Goal: Task Accomplishment & Management: Manage account settings

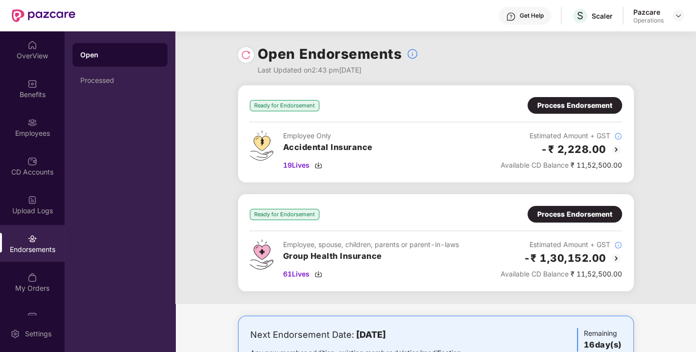
click at [565, 218] on div "Process Endorsement" at bounding box center [575, 214] width 75 height 11
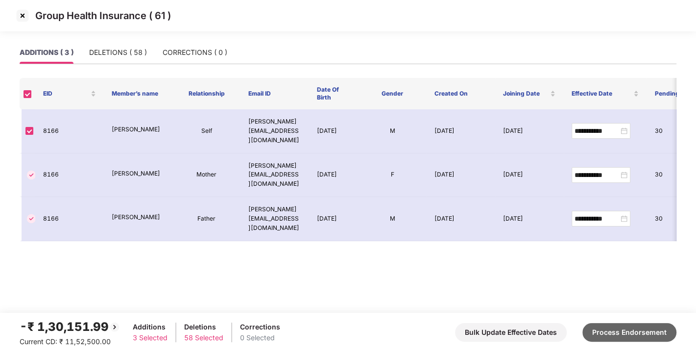
click at [618, 333] on button "Process Endorsement" at bounding box center [630, 332] width 94 height 19
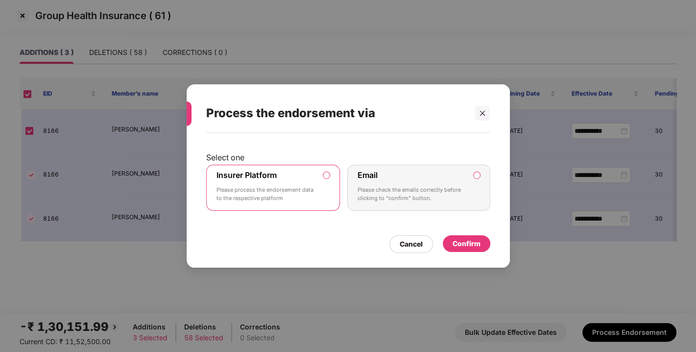
click at [462, 245] on div "Confirm" at bounding box center [467, 243] width 28 height 11
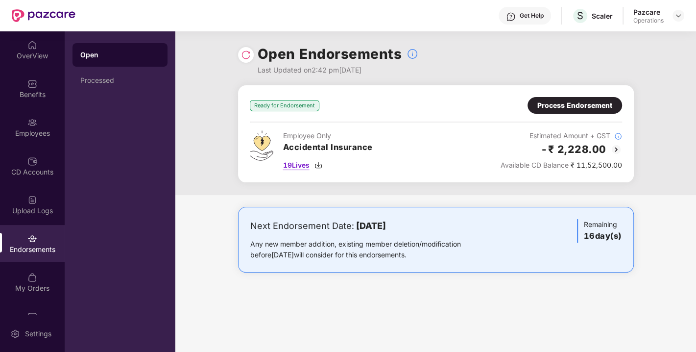
click at [298, 168] on span "19 Lives" at bounding box center [296, 165] width 26 height 11
click at [670, 15] on div "Pazcare Operations" at bounding box center [659, 15] width 51 height 17
click at [683, 15] on div at bounding box center [679, 16] width 12 height 12
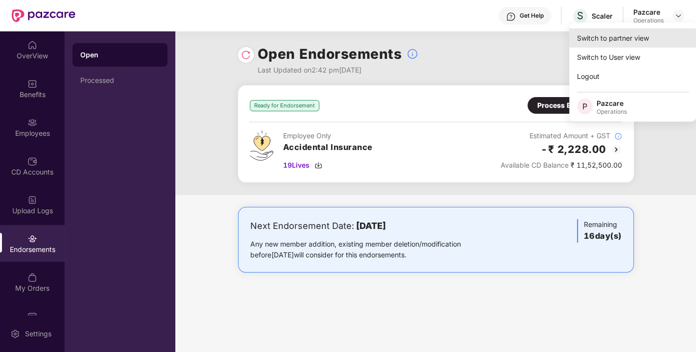
click at [594, 40] on div "Switch to partner view" at bounding box center [632, 37] width 127 height 19
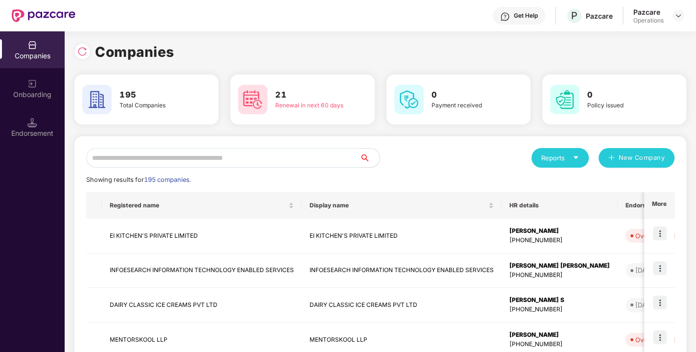
click at [225, 157] on input "text" at bounding box center [223, 158] width 274 height 20
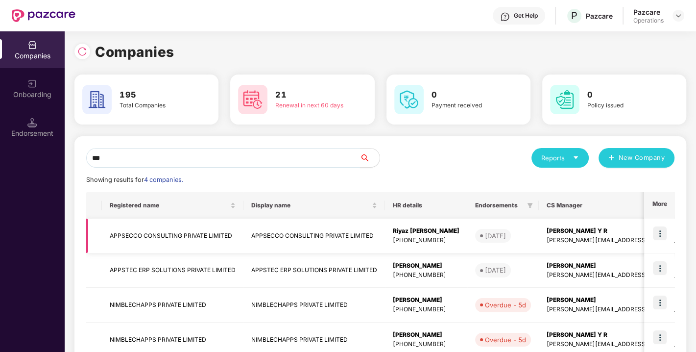
type input "***"
click at [183, 228] on td "APPSECCO CONSULTING PRIVATE LIMITED" at bounding box center [173, 236] width 142 height 35
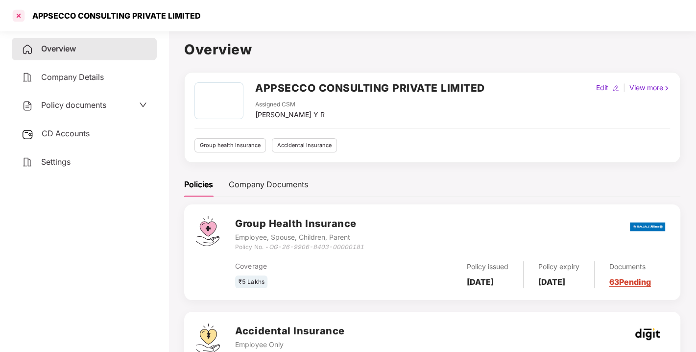
click at [24, 14] on div at bounding box center [19, 16] width 16 height 16
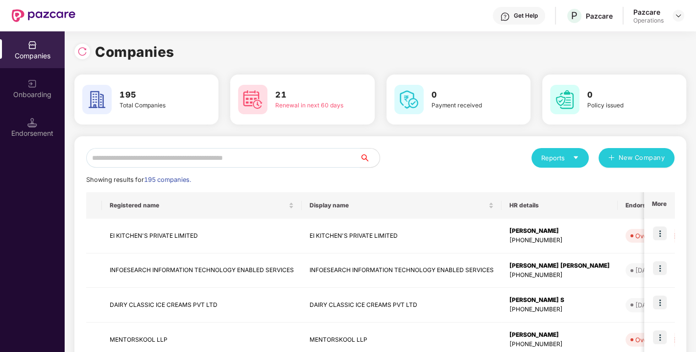
click at [197, 155] on input "text" at bounding box center [223, 158] width 274 height 20
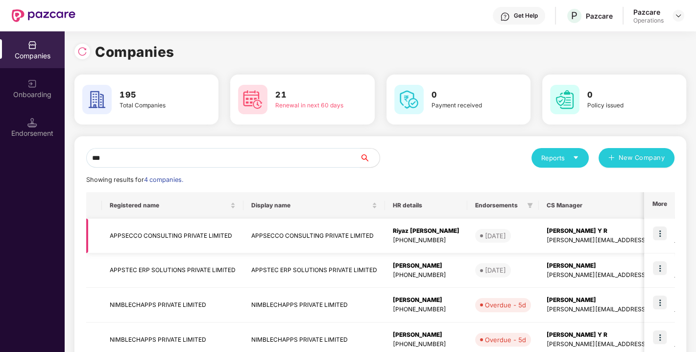
type input "***"
click at [658, 229] on img at bounding box center [660, 233] width 14 height 14
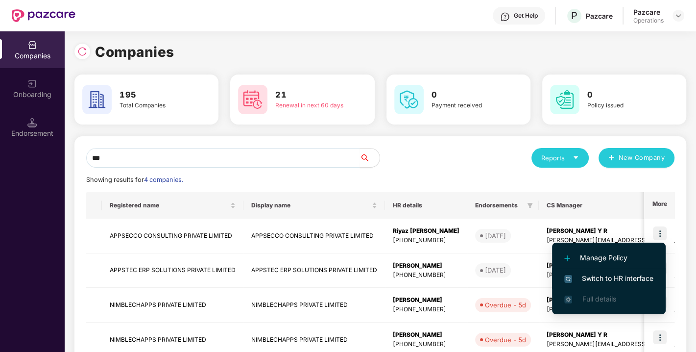
click at [613, 269] on li "Switch to HR interface" at bounding box center [609, 278] width 114 height 21
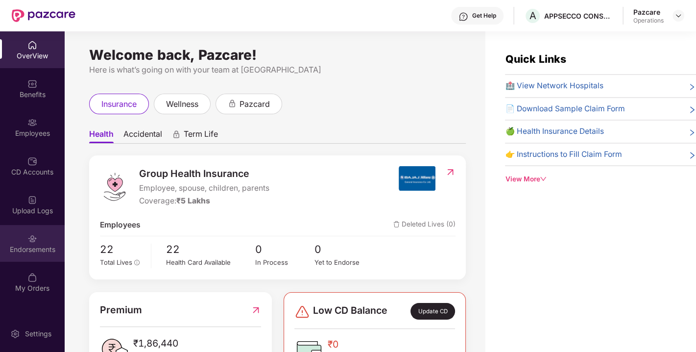
click at [45, 240] on div "Endorsements" at bounding box center [32, 243] width 65 height 37
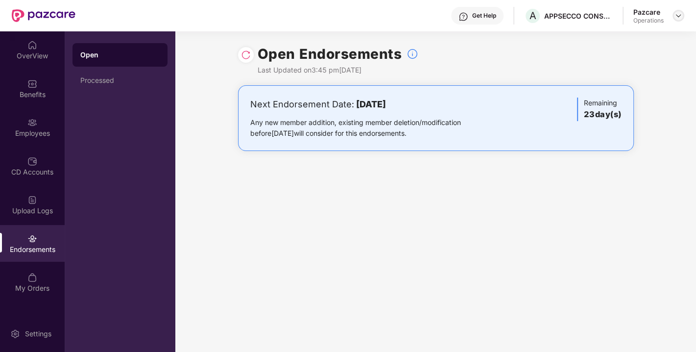
click at [675, 17] on img at bounding box center [679, 16] width 8 height 8
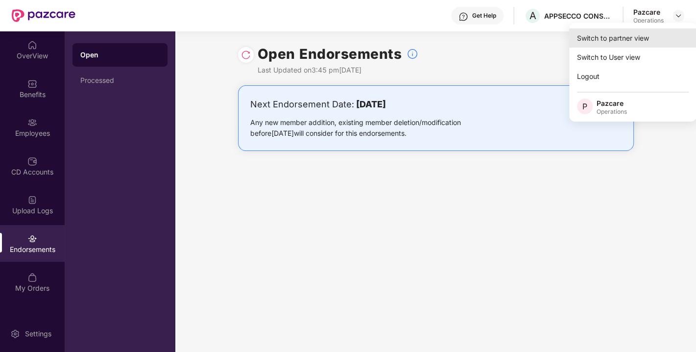
click at [626, 44] on div "Switch to partner view" at bounding box center [632, 37] width 127 height 19
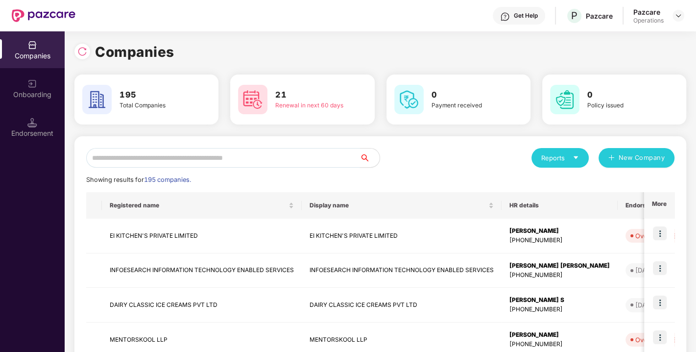
click at [311, 148] on input "text" at bounding box center [223, 158] width 274 height 20
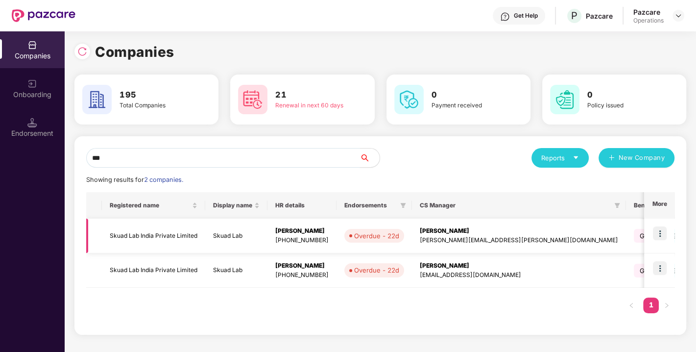
type input "***"
click at [658, 229] on img at bounding box center [660, 233] width 14 height 14
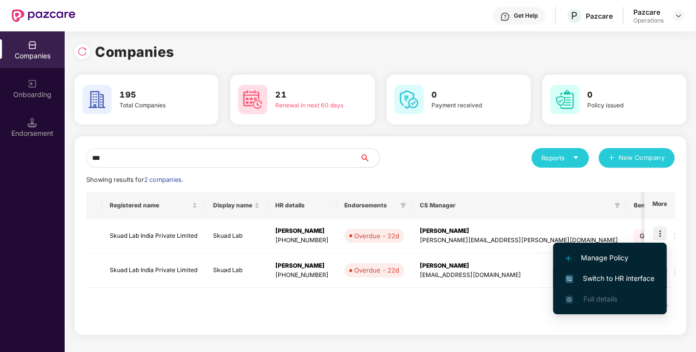
click at [597, 273] on span "Switch to HR interface" at bounding box center [609, 278] width 89 height 11
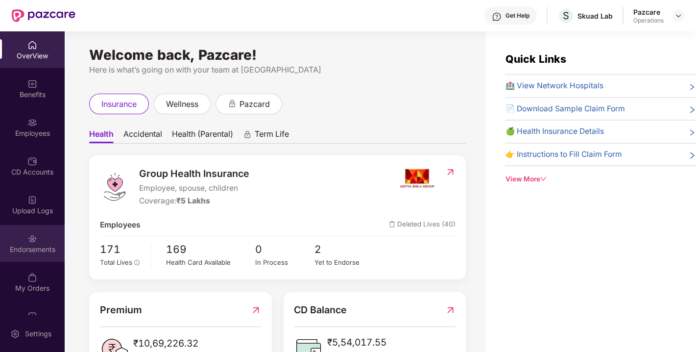
click at [36, 256] on div "Endorsements" at bounding box center [32, 243] width 65 height 37
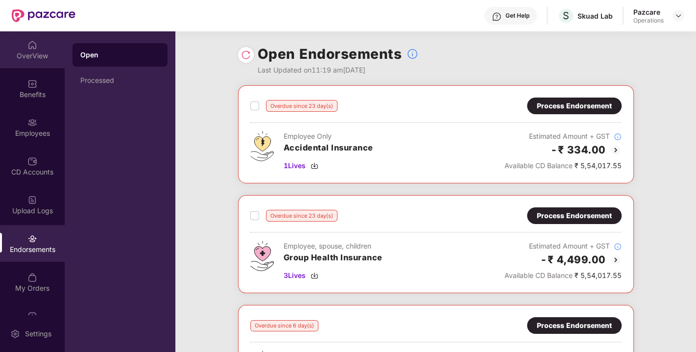
click at [48, 38] on div "OverView" at bounding box center [32, 49] width 65 height 37
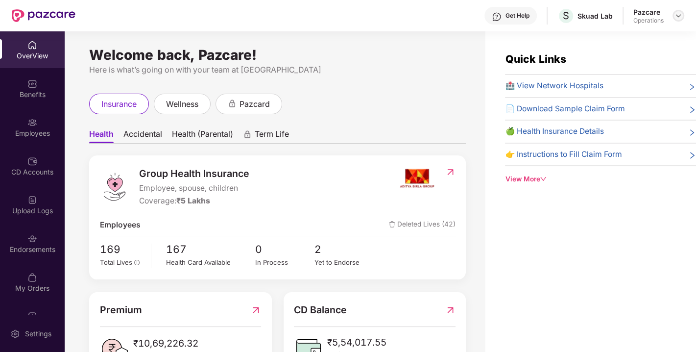
click at [679, 14] on img at bounding box center [679, 16] width 8 height 8
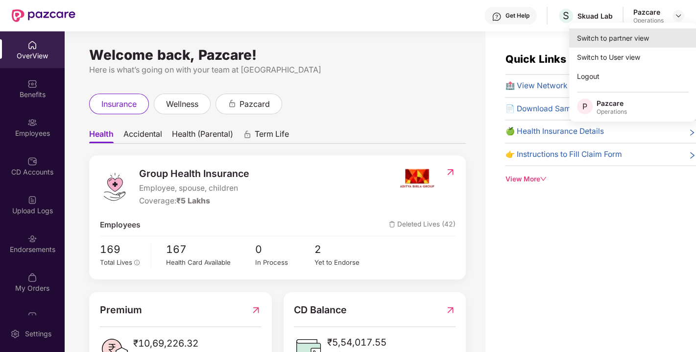
click at [617, 34] on div "Switch to partner view" at bounding box center [632, 37] width 127 height 19
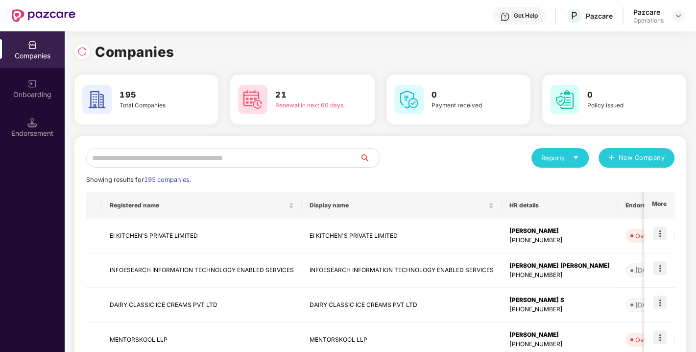
click at [234, 155] on input "text" at bounding box center [223, 158] width 274 height 20
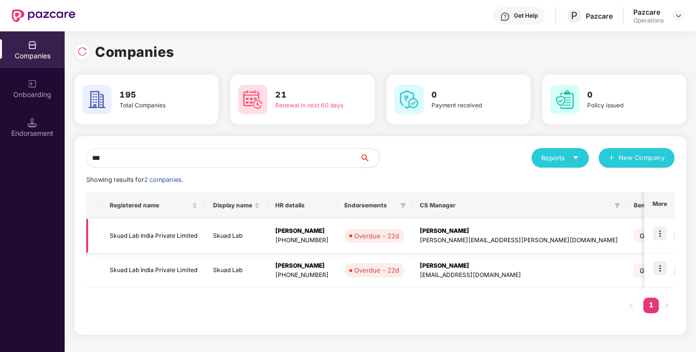
type input "***"
click at [139, 242] on td "Skuad Lab India Private Limited" at bounding box center [153, 236] width 103 height 35
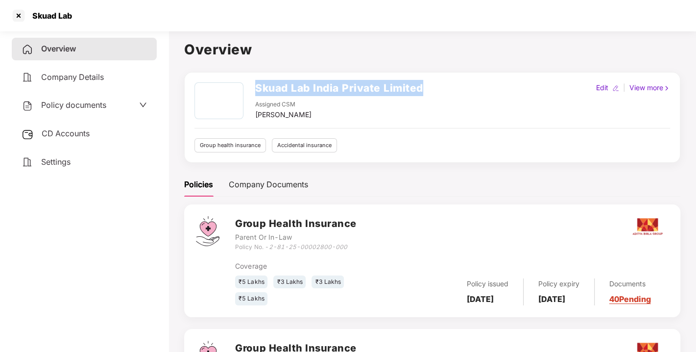
drag, startPoint x: 256, startPoint y: 87, endPoint x: 438, endPoint y: 78, distance: 182.5
click at [438, 78] on div "Skuad Lab India Private Limited Assigned CSM [PERSON_NAME] Edit | View more Gro…" at bounding box center [432, 117] width 496 height 91
copy h2 "Skuad Lab India Private Limited"
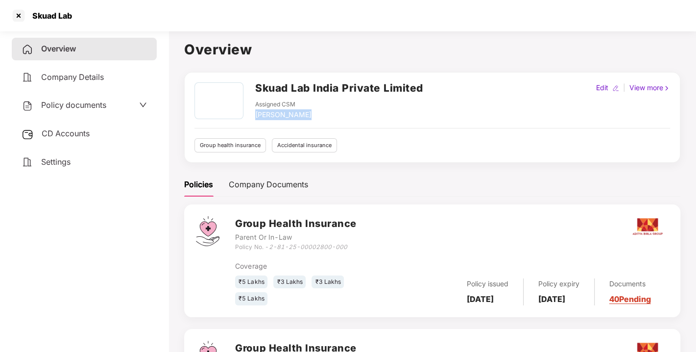
drag, startPoint x: 252, startPoint y: 113, endPoint x: 309, endPoint y: 115, distance: 57.4
click at [309, 115] on div "Skuad Lab India Private Limited Assigned CSM [PERSON_NAME]" at bounding box center [309, 101] width 229 height 38
copy div "[PERSON_NAME]"
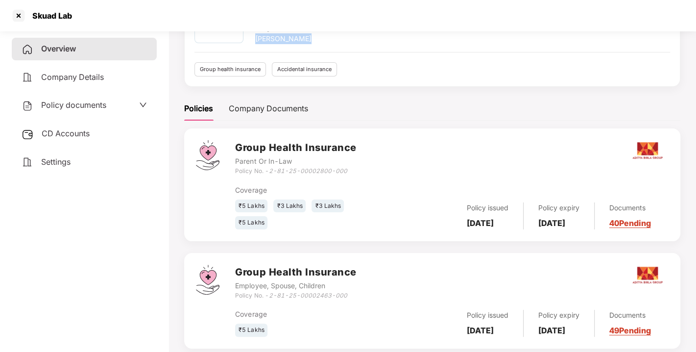
scroll to position [75, 0]
drag, startPoint x: 272, startPoint y: 294, endPoint x: 357, endPoint y: 290, distance: 84.4
click at [357, 290] on div "Group Health Insurance Employee, Spouse, Children Policy No. - 2-81-25-00002463…" at bounding box center [452, 282] width 434 height 35
drag, startPoint x: 347, startPoint y: 296, endPoint x: 271, endPoint y: 297, distance: 75.5
click at [271, 297] on div "Policy No. - 2-81-25-00002463-000" at bounding box center [295, 296] width 121 height 9
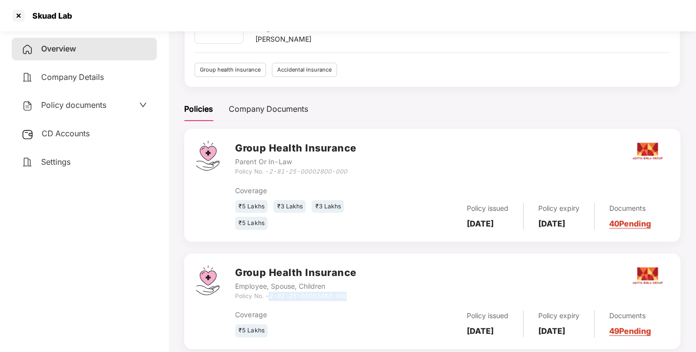
copy icon "2-81-25-00002463-000"
drag, startPoint x: 272, startPoint y: 169, endPoint x: 360, endPoint y: 173, distance: 87.8
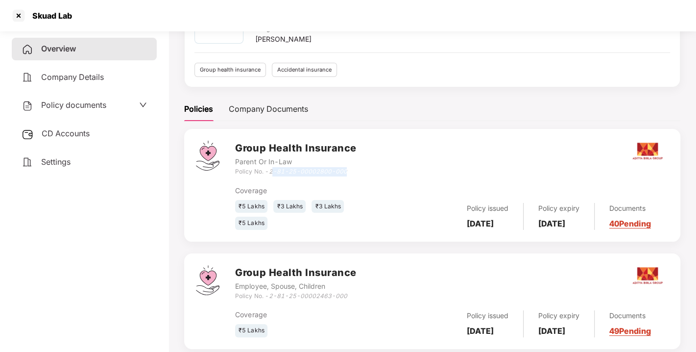
click at [360, 173] on div "Group Health Insurance Parent Or In-Law Policy No. - 2-81-25-00002800-000" at bounding box center [452, 158] width 434 height 35
copy icon "-81-25-00002800-000"
click at [272, 168] on icon "2-81-25-00002800-000" at bounding box center [308, 171] width 78 height 7
drag, startPoint x: 271, startPoint y: 168, endPoint x: 355, endPoint y: 169, distance: 83.8
click at [355, 169] on div "Policy No. - 2-81-25-00002800-000" at bounding box center [295, 171] width 121 height 9
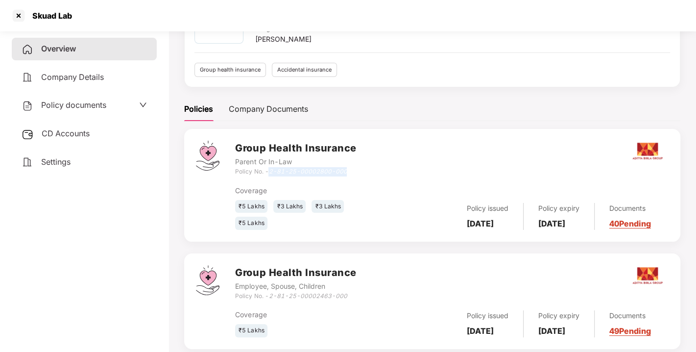
copy icon "2-81-25-00002800-000"
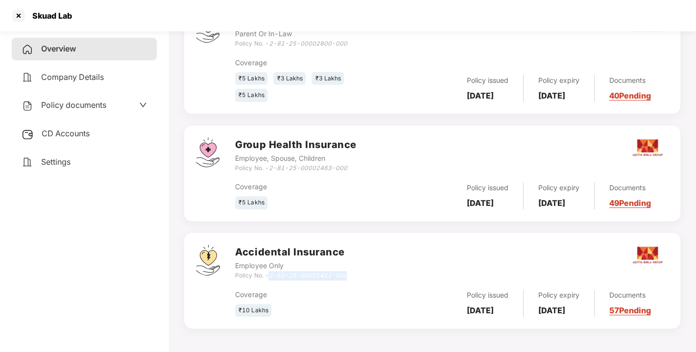
drag, startPoint x: 346, startPoint y: 269, endPoint x: 270, endPoint y: 271, distance: 76.0
click at [270, 271] on div "Accidental Insurance Employee Only Policy No. - 2-52-25-00001412-000" at bounding box center [452, 262] width 434 height 35
copy icon "2-52-25-00001412-000"
click at [24, 18] on div at bounding box center [19, 16] width 16 height 16
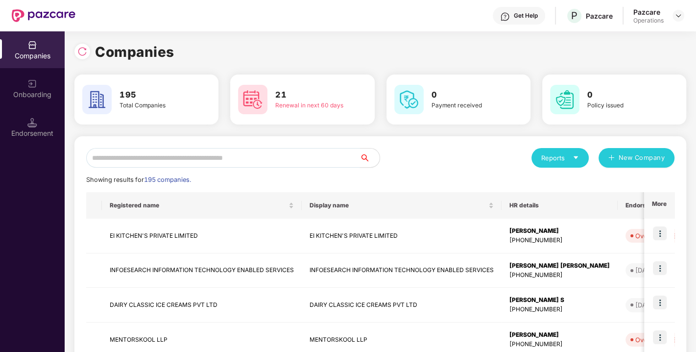
click at [197, 156] on input "text" at bounding box center [223, 158] width 274 height 20
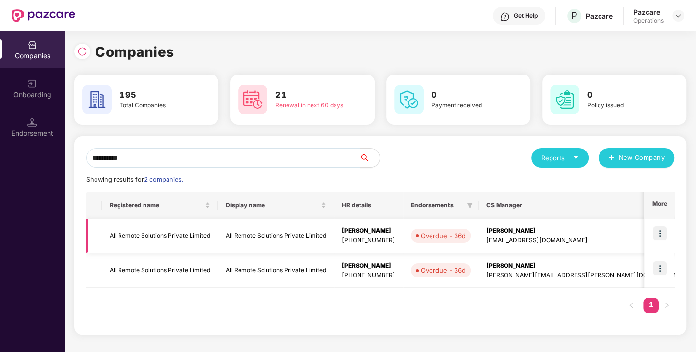
type input "**********"
click at [661, 228] on img at bounding box center [660, 233] width 14 height 14
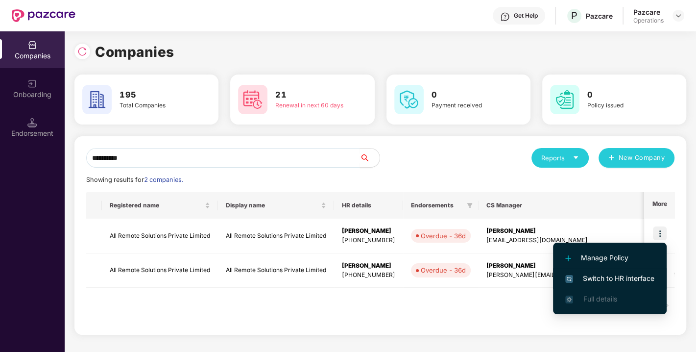
click at [604, 284] on li "Switch to HR interface" at bounding box center [610, 278] width 114 height 21
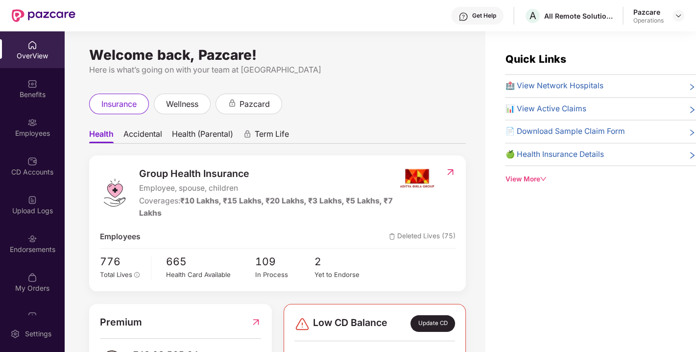
click at [40, 252] on div "Endorsements" at bounding box center [32, 250] width 65 height 10
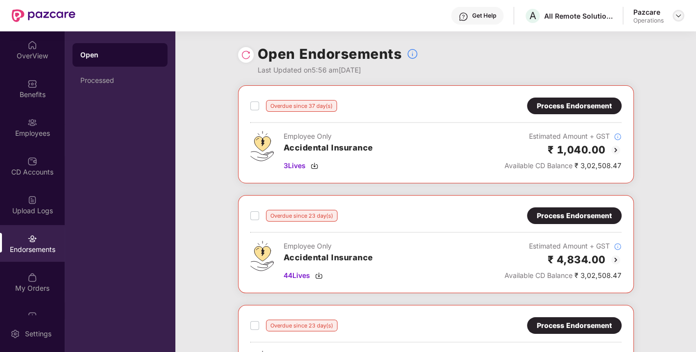
click at [675, 16] on img at bounding box center [679, 16] width 8 height 8
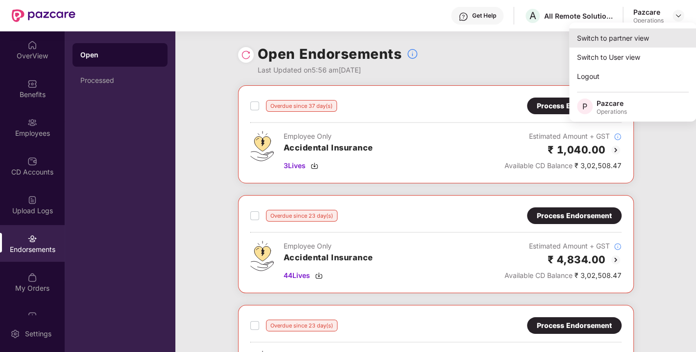
click at [603, 40] on div "Switch to partner view" at bounding box center [632, 37] width 127 height 19
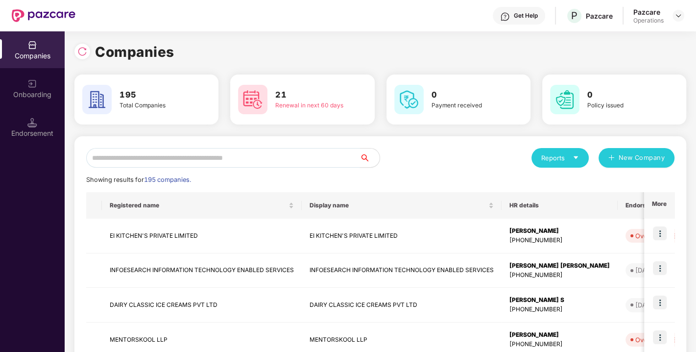
click at [214, 157] on input "text" at bounding box center [223, 158] width 274 height 20
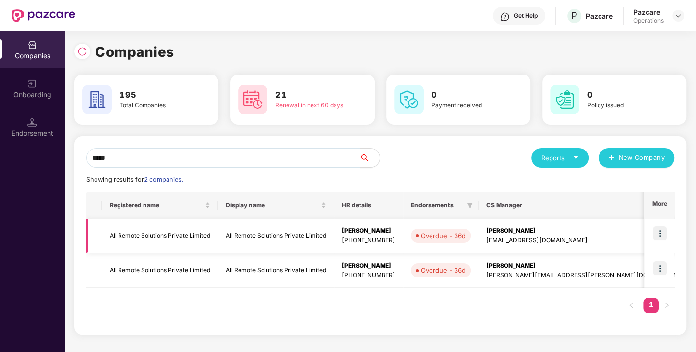
type input "*****"
click at [667, 231] on img at bounding box center [660, 233] width 14 height 14
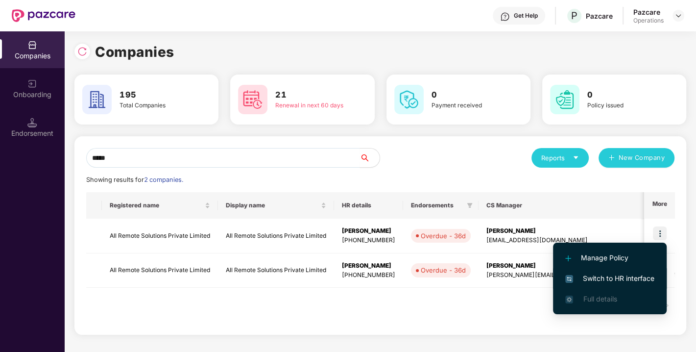
click at [602, 276] on span "Switch to HR interface" at bounding box center [609, 278] width 89 height 11
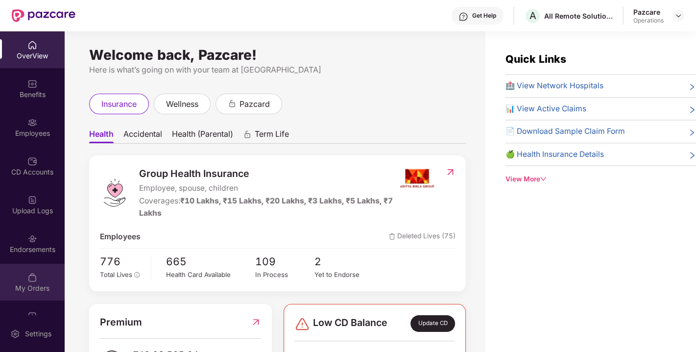
scroll to position [25, 0]
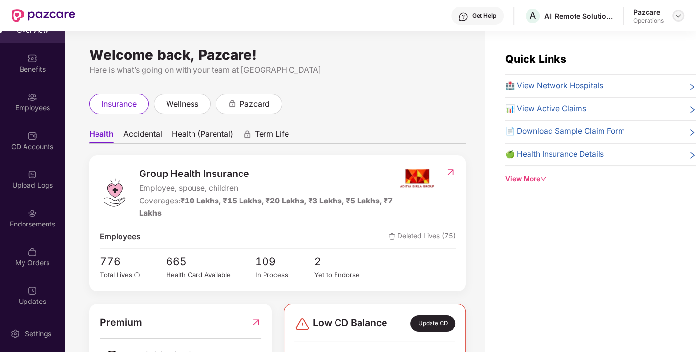
click at [680, 14] on img at bounding box center [679, 16] width 8 height 8
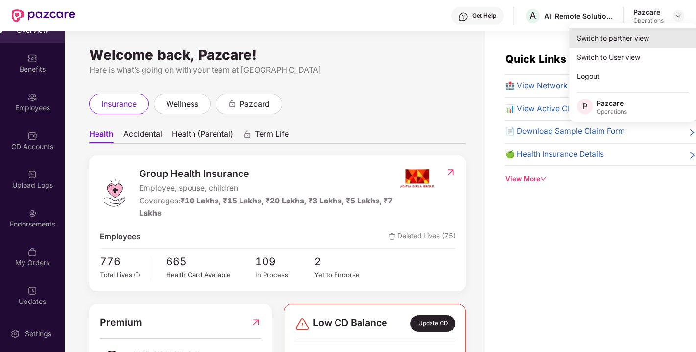
click at [621, 35] on div "Switch to partner view" at bounding box center [632, 37] width 127 height 19
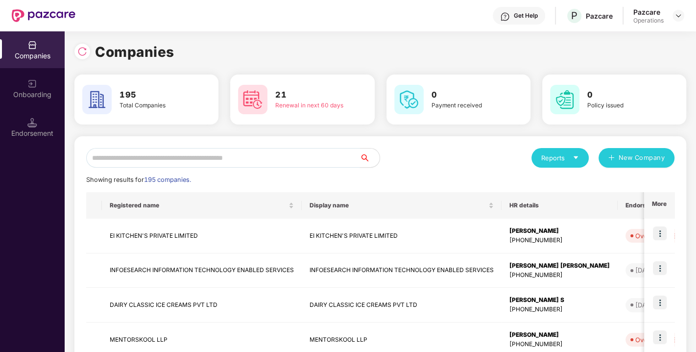
click at [235, 160] on input "text" at bounding box center [223, 158] width 274 height 20
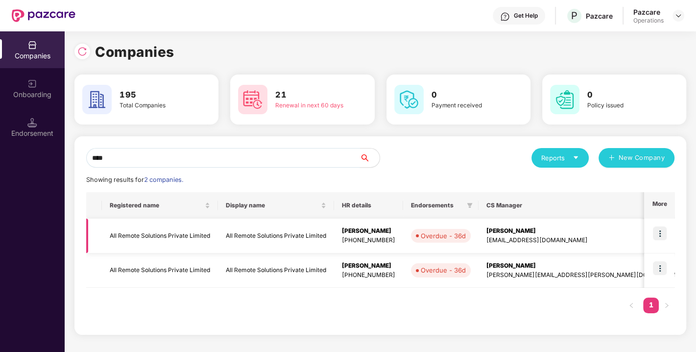
type input "***"
click at [169, 234] on td "All Remote Solutions Private Limited" at bounding box center [160, 236] width 116 height 35
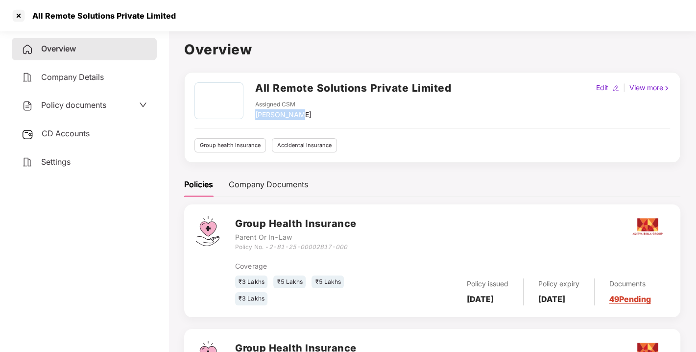
drag, startPoint x: 256, startPoint y: 113, endPoint x: 305, endPoint y: 114, distance: 49.0
click at [305, 114] on div "Assigned CSM [PERSON_NAME]" at bounding box center [353, 110] width 196 height 20
copy div "[PERSON_NAME]"
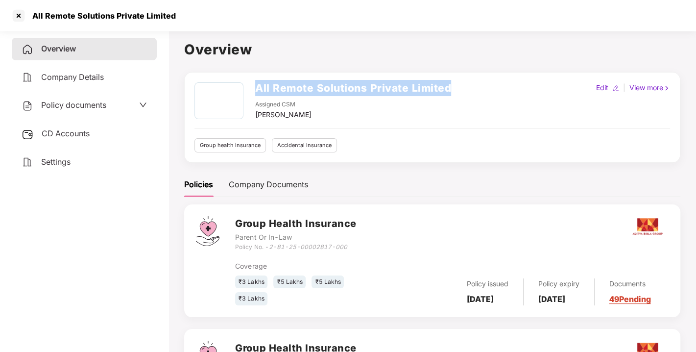
drag, startPoint x: 253, startPoint y: 87, endPoint x: 492, endPoint y: 92, distance: 239.7
click at [492, 92] on div "All Remote Solutions Private Limited Assigned CSM [PERSON_NAME] Edit | View more" at bounding box center [433, 101] width 476 height 38
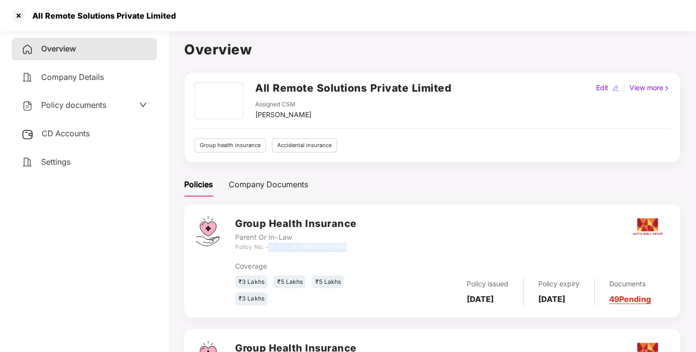
drag, startPoint x: 271, startPoint y: 242, endPoint x: 370, endPoint y: 246, distance: 99.1
click at [370, 246] on div "Group Health Insurance Parent Or In-Law Policy No. - 2-81-25-00002817-000" at bounding box center [452, 233] width 434 height 35
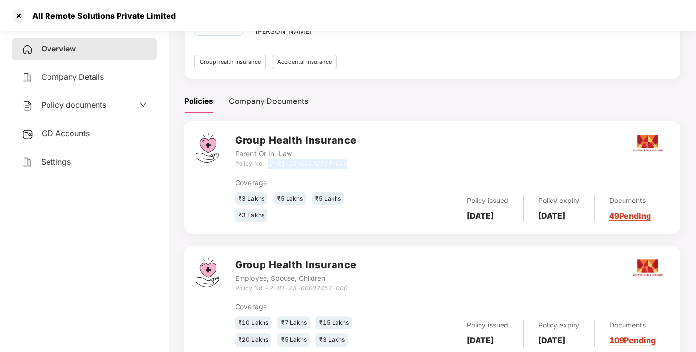
scroll to position [84, 0]
drag, startPoint x: 270, startPoint y: 284, endPoint x: 398, endPoint y: 300, distance: 129.3
click at [398, 300] on div "Group Health Insurance Employee, Spouse, Children Policy No. - 2-81-25-00002457…" at bounding box center [452, 301] width 434 height 89
click at [361, 284] on div "Group Health Insurance Employee, Spouse, Children Policy No. - 2-81-25-00002457…" at bounding box center [452, 274] width 434 height 35
drag, startPoint x: 269, startPoint y: 285, endPoint x: 391, endPoint y: 290, distance: 121.6
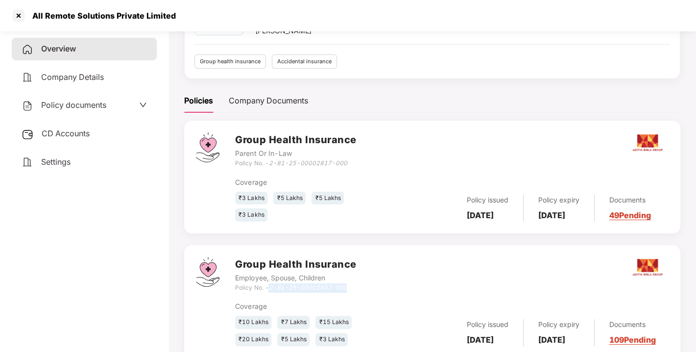
click at [391, 290] on div "Group Health Insurance Employee, Spouse, Children Policy No. - 2-81-25-00002457…" at bounding box center [452, 274] width 434 height 35
click at [13, 15] on div at bounding box center [19, 16] width 16 height 16
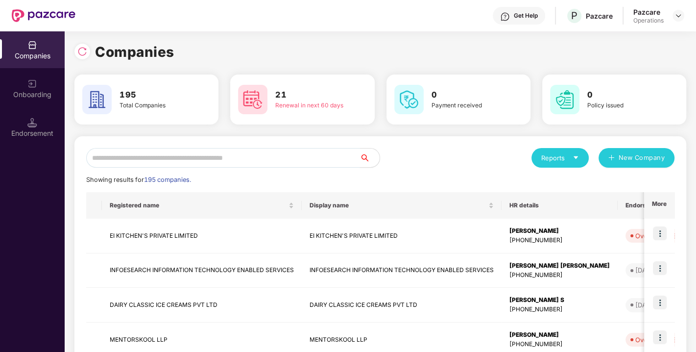
click at [165, 153] on input "text" at bounding box center [223, 158] width 274 height 20
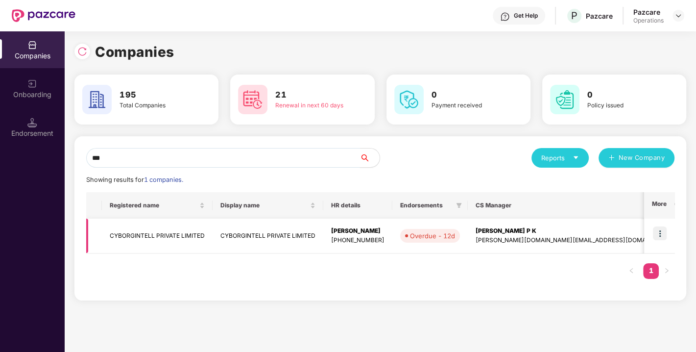
type input "***"
click at [660, 233] on img at bounding box center [660, 233] width 14 height 14
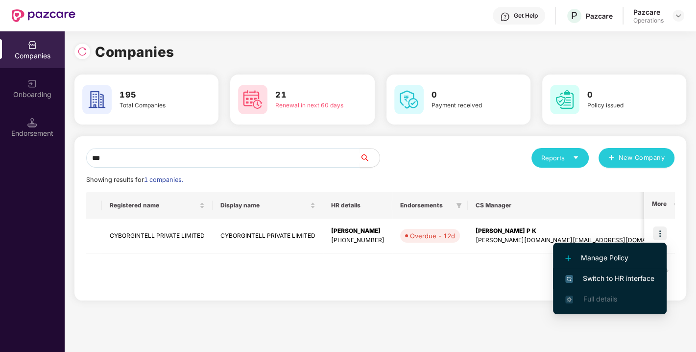
click at [603, 274] on span "Switch to HR interface" at bounding box center [609, 278] width 89 height 11
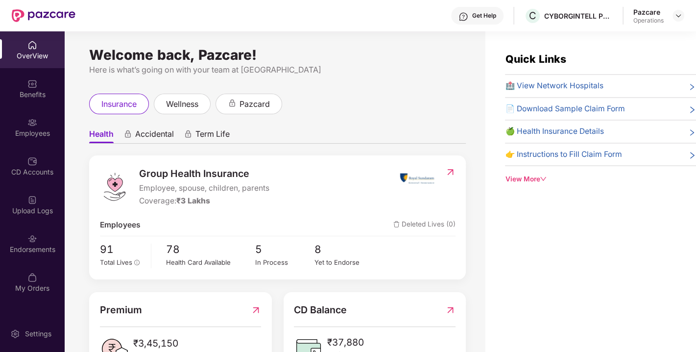
click at [35, 245] on div "Endorsements" at bounding box center [32, 250] width 65 height 10
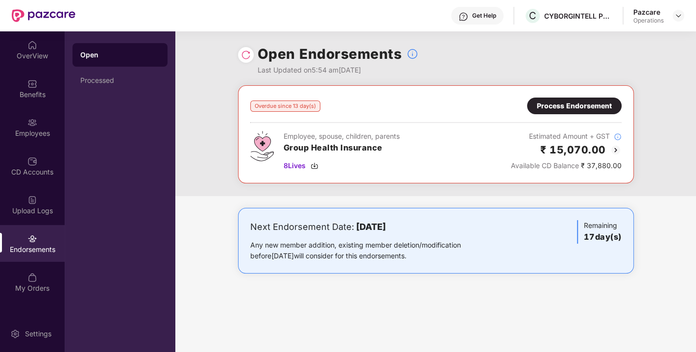
click at [572, 103] on div "Process Endorsement" at bounding box center [574, 105] width 75 height 11
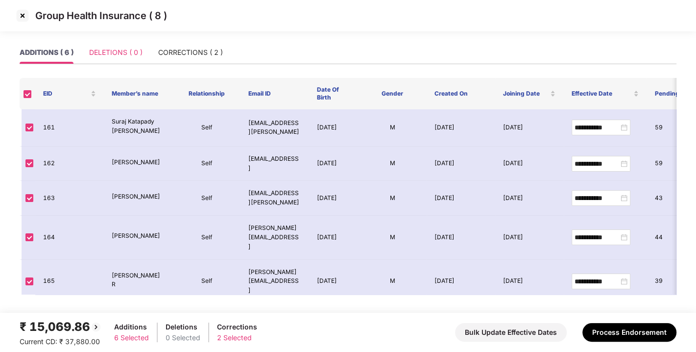
click at [116, 61] on div "DELETIONS ( 0 )" at bounding box center [115, 52] width 53 height 23
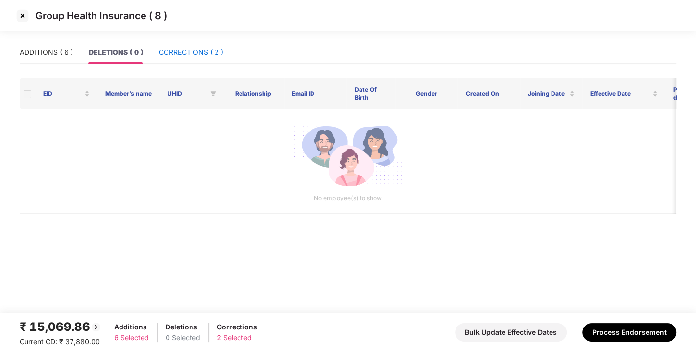
click at [194, 50] on div "CORRECTIONS ( 2 )" at bounding box center [191, 52] width 65 height 11
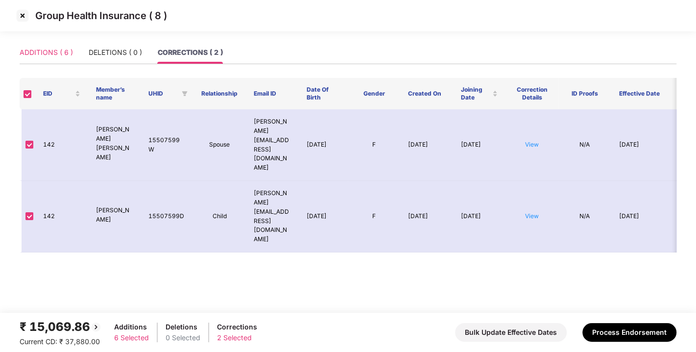
click at [53, 59] on div "ADDITIONS ( 6 )" at bounding box center [46, 52] width 53 height 23
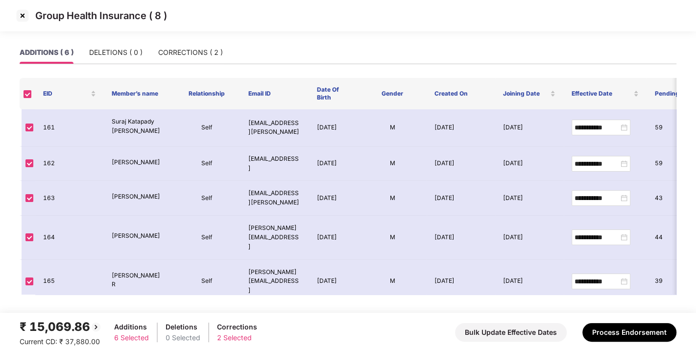
click at [17, 9] on img at bounding box center [23, 16] width 16 height 16
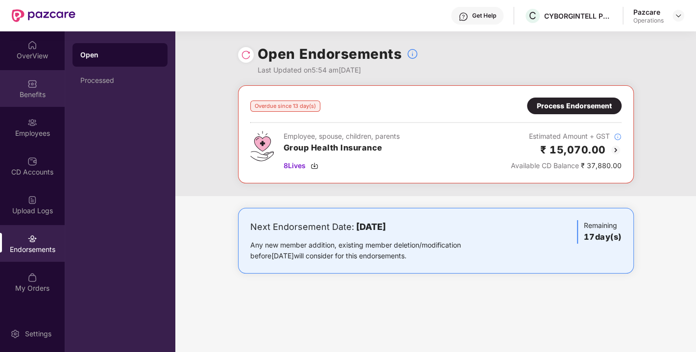
click at [22, 94] on div "Benefits" at bounding box center [32, 95] width 65 height 10
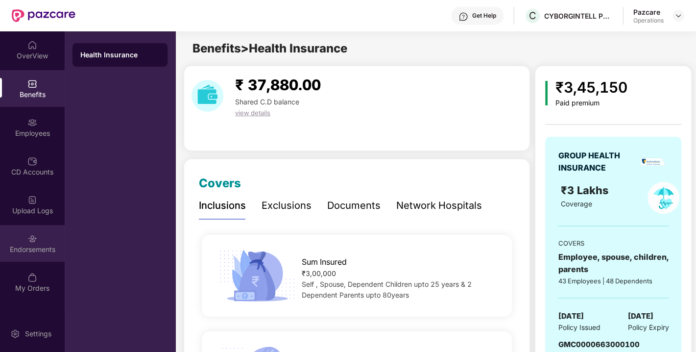
click at [25, 252] on div "Endorsements" at bounding box center [32, 250] width 65 height 10
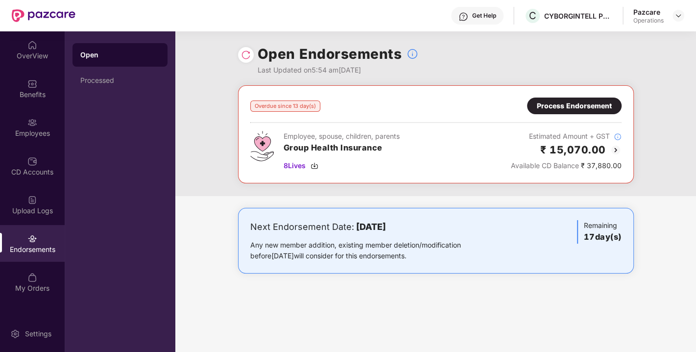
click at [249, 58] on img at bounding box center [246, 55] width 10 height 10
click at [298, 163] on span "8 Lives" at bounding box center [295, 165] width 22 height 11
click at [567, 104] on div "Process Endorsement" at bounding box center [574, 105] width 75 height 11
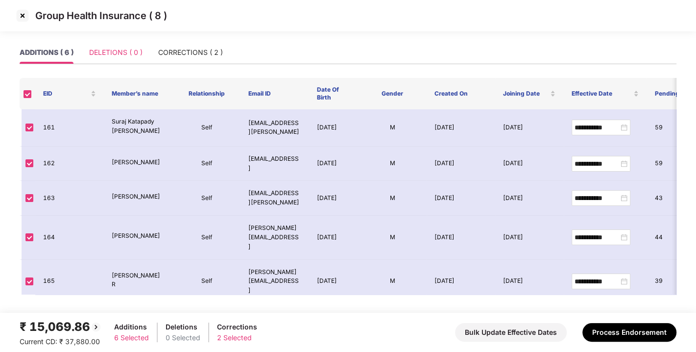
click at [107, 58] on div "DELETIONS ( 0 )" at bounding box center [115, 52] width 53 height 23
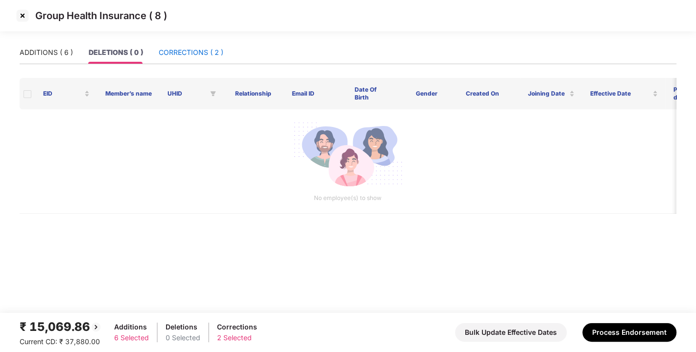
click at [175, 49] on div "CORRECTIONS ( 2 )" at bounding box center [191, 52] width 65 height 11
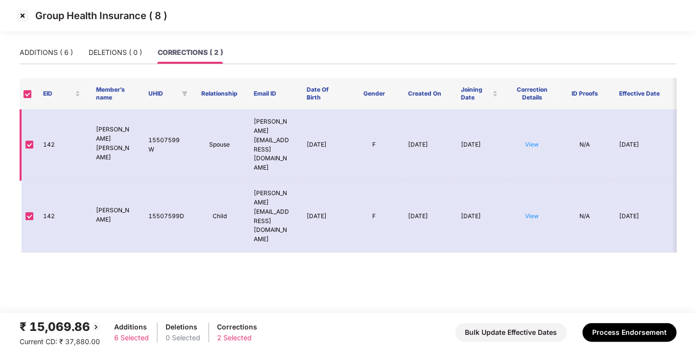
scroll to position [0, 176]
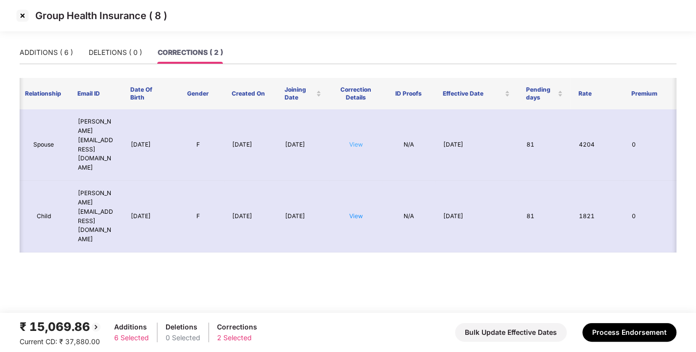
click at [360, 141] on link "View" at bounding box center [356, 144] width 14 height 7
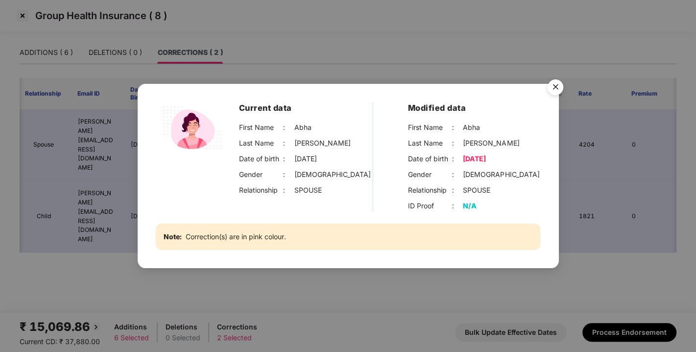
click at [555, 91] on img "Close" at bounding box center [555, 88] width 27 height 27
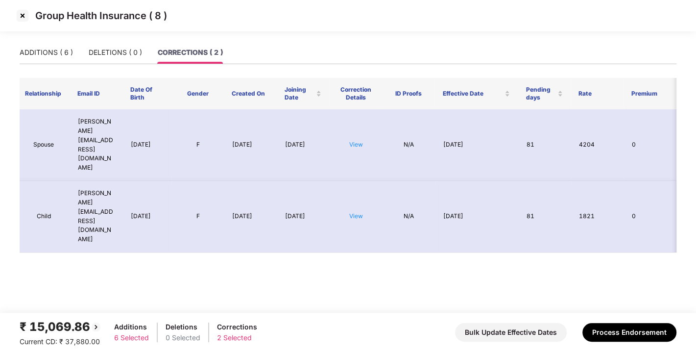
scroll to position [0, 0]
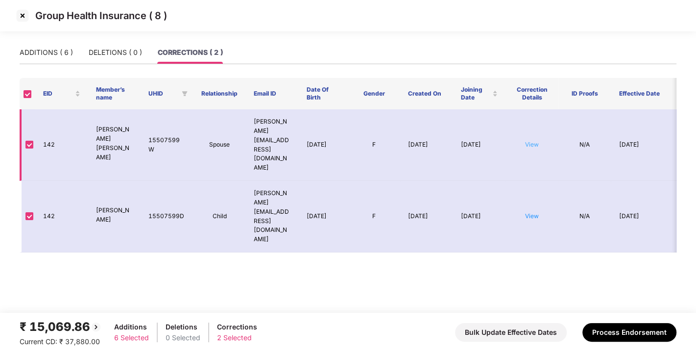
click at [530, 141] on link "View" at bounding box center [532, 144] width 14 height 7
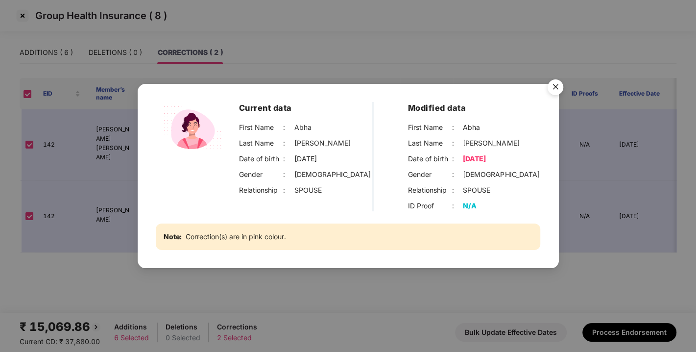
click at [559, 84] on img "Close" at bounding box center [555, 88] width 27 height 27
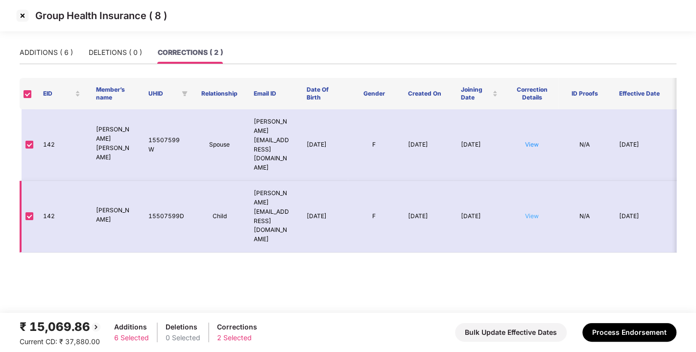
click at [536, 212] on link "View" at bounding box center [532, 215] width 14 height 7
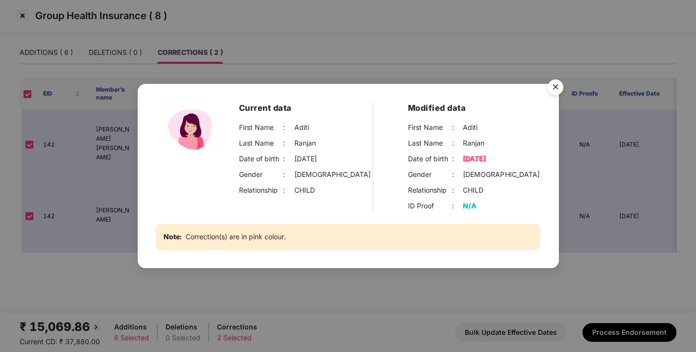
click at [557, 84] on img "Close" at bounding box center [555, 88] width 27 height 27
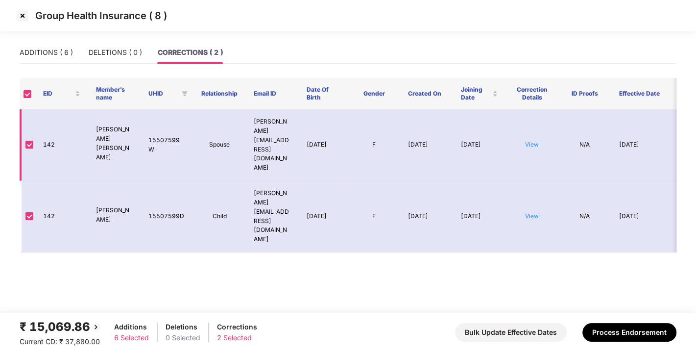
click at [535, 141] on link "View" at bounding box center [532, 144] width 14 height 7
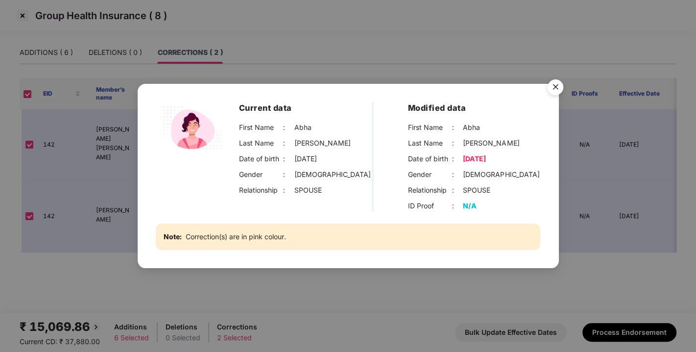
click at [560, 88] on img "Close" at bounding box center [555, 88] width 27 height 27
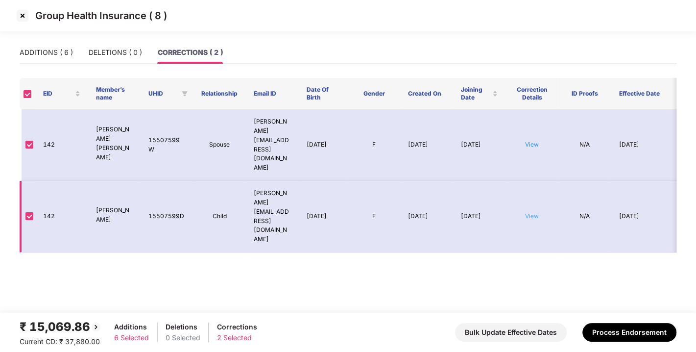
click at [527, 212] on link "View" at bounding box center [532, 215] width 14 height 7
